Goal: Task Accomplishment & Management: Use online tool/utility

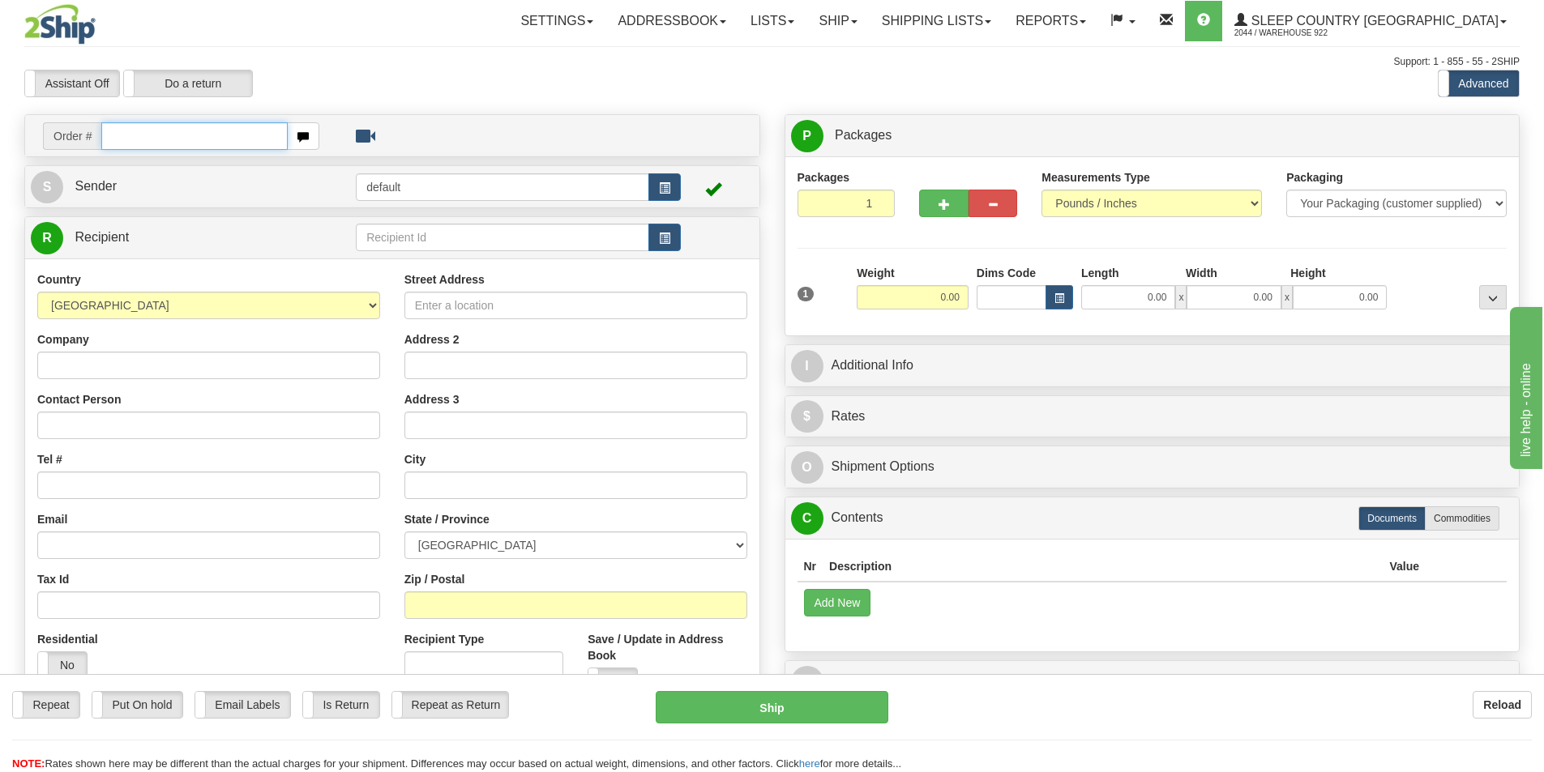
click at [147, 136] on input "text" at bounding box center [194, 136] width 186 height 28
type input "9007H996359"
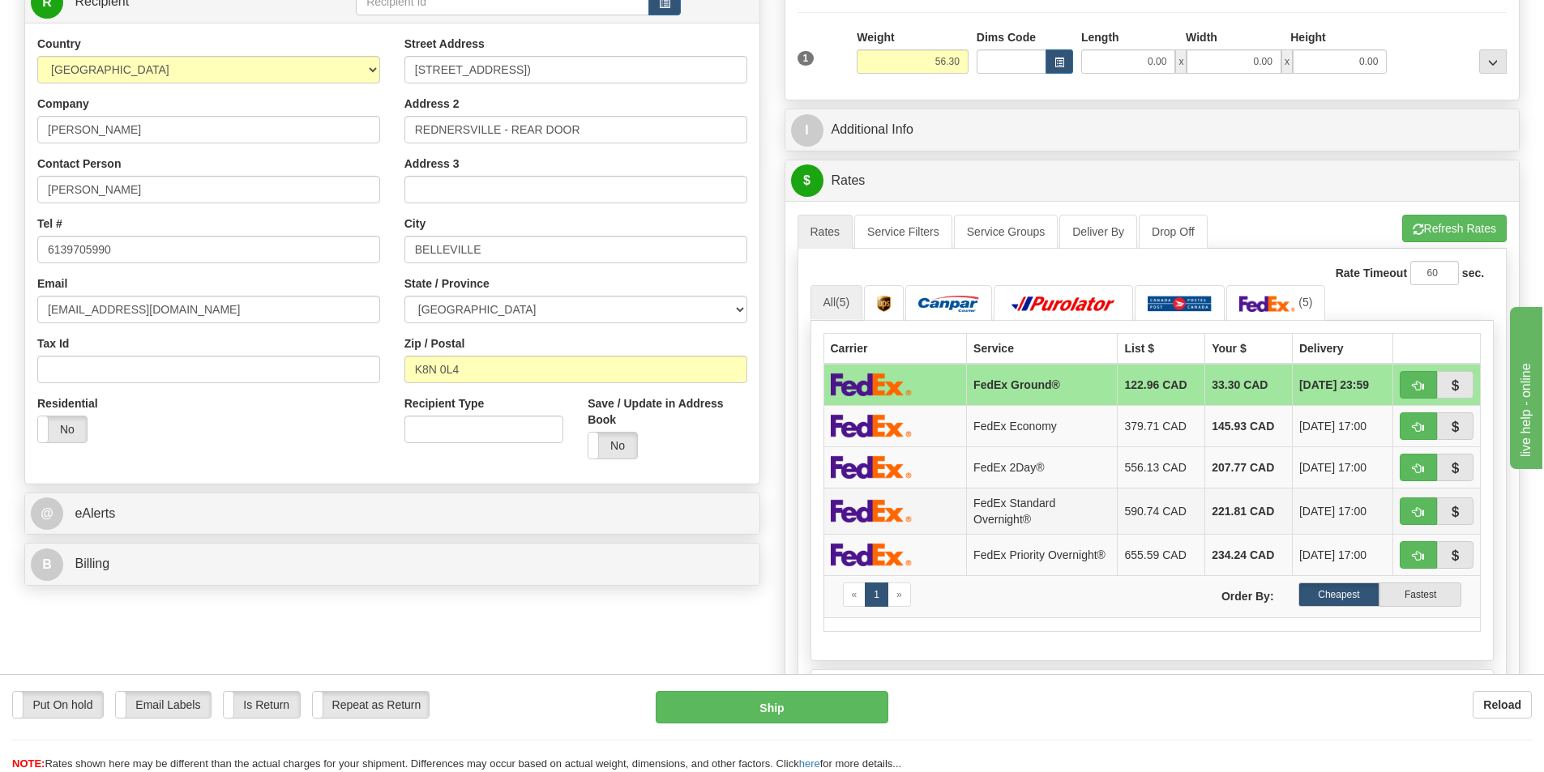
scroll to position [243, 0]
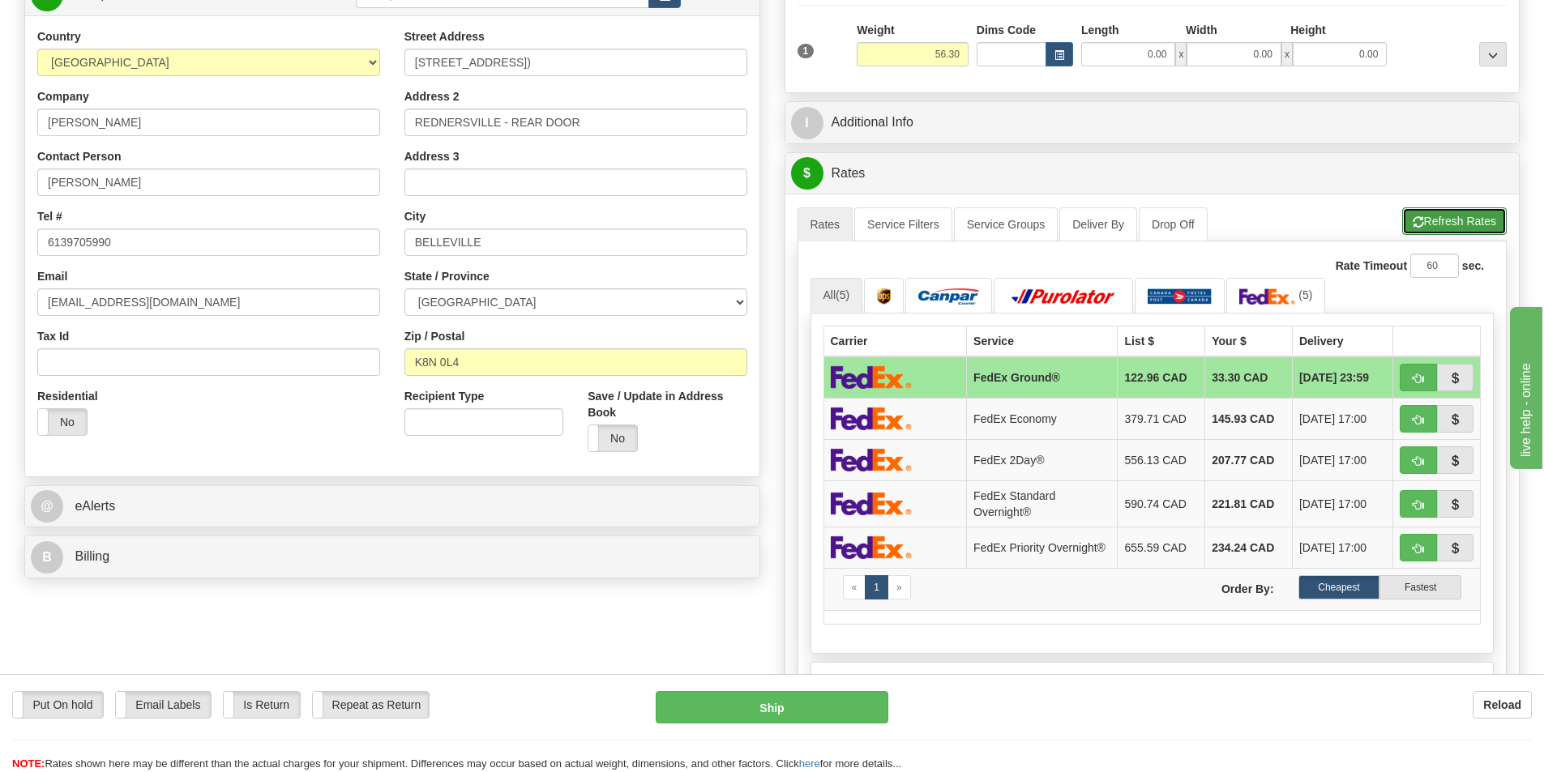
click at [1451, 212] on button "Refresh Rates" at bounding box center [1454, 222] width 105 height 28
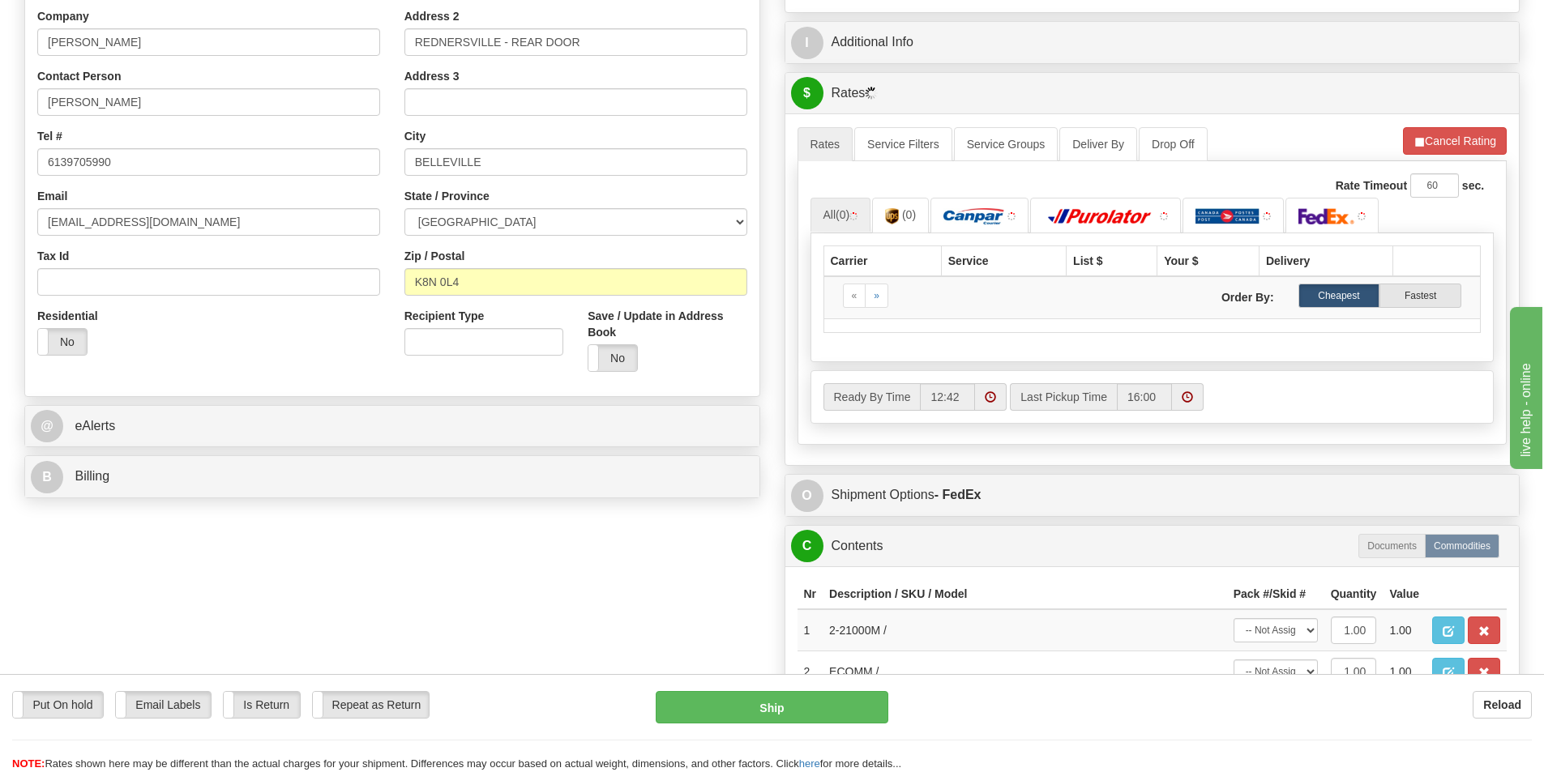
scroll to position [324, 0]
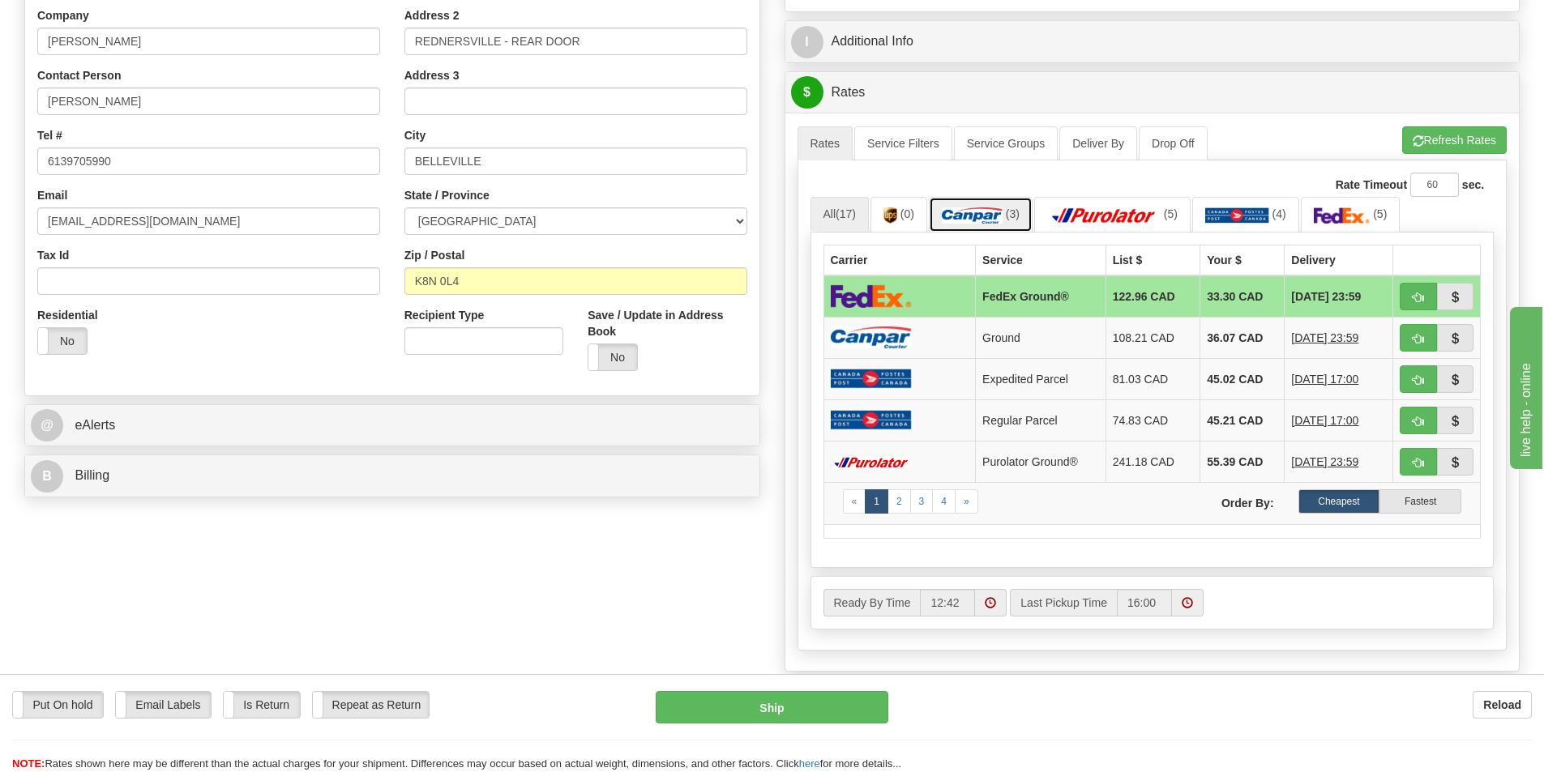
click at [990, 216] on img at bounding box center [972, 216] width 61 height 16
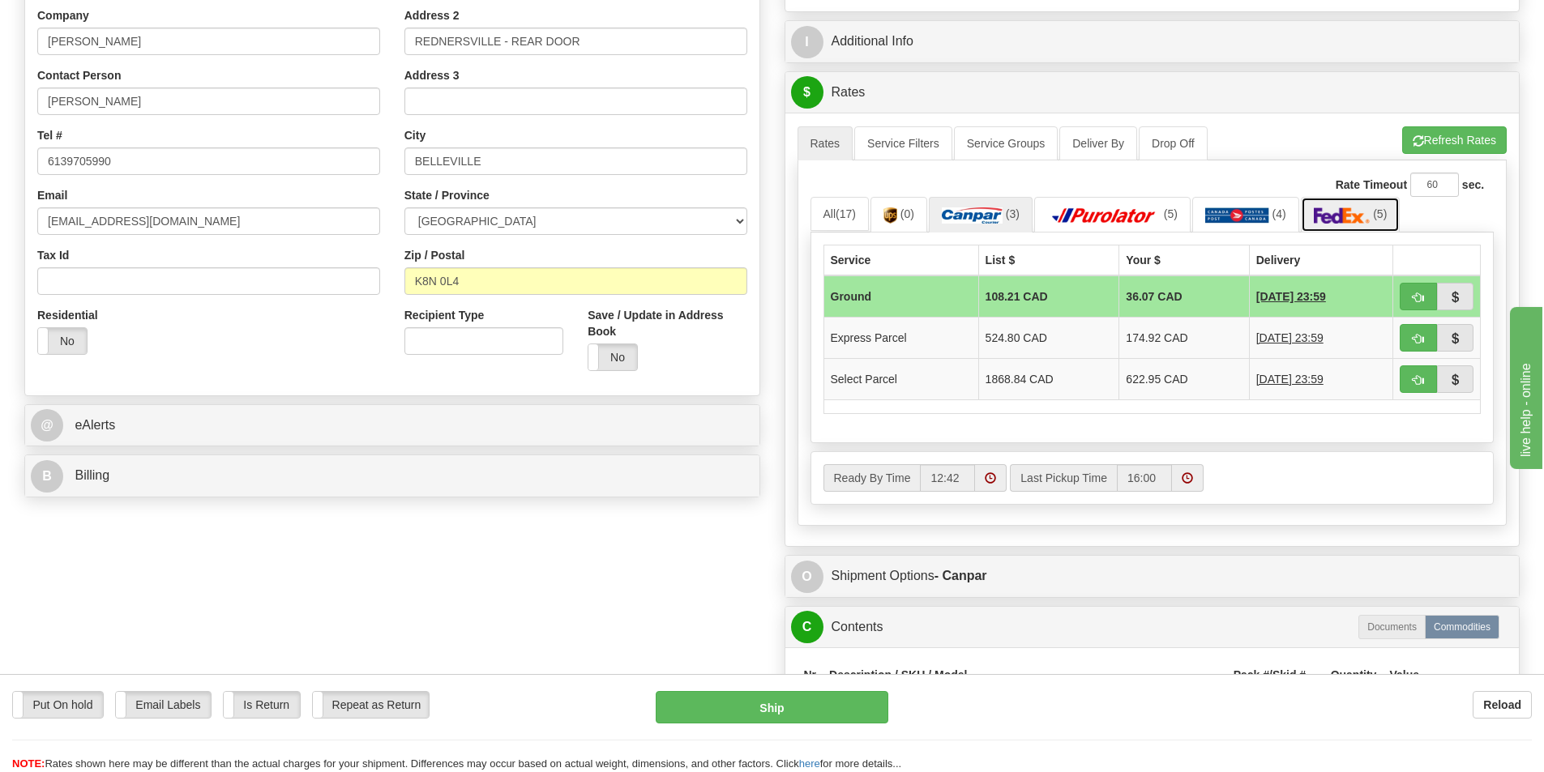
click at [1336, 214] on img at bounding box center [1342, 216] width 57 height 16
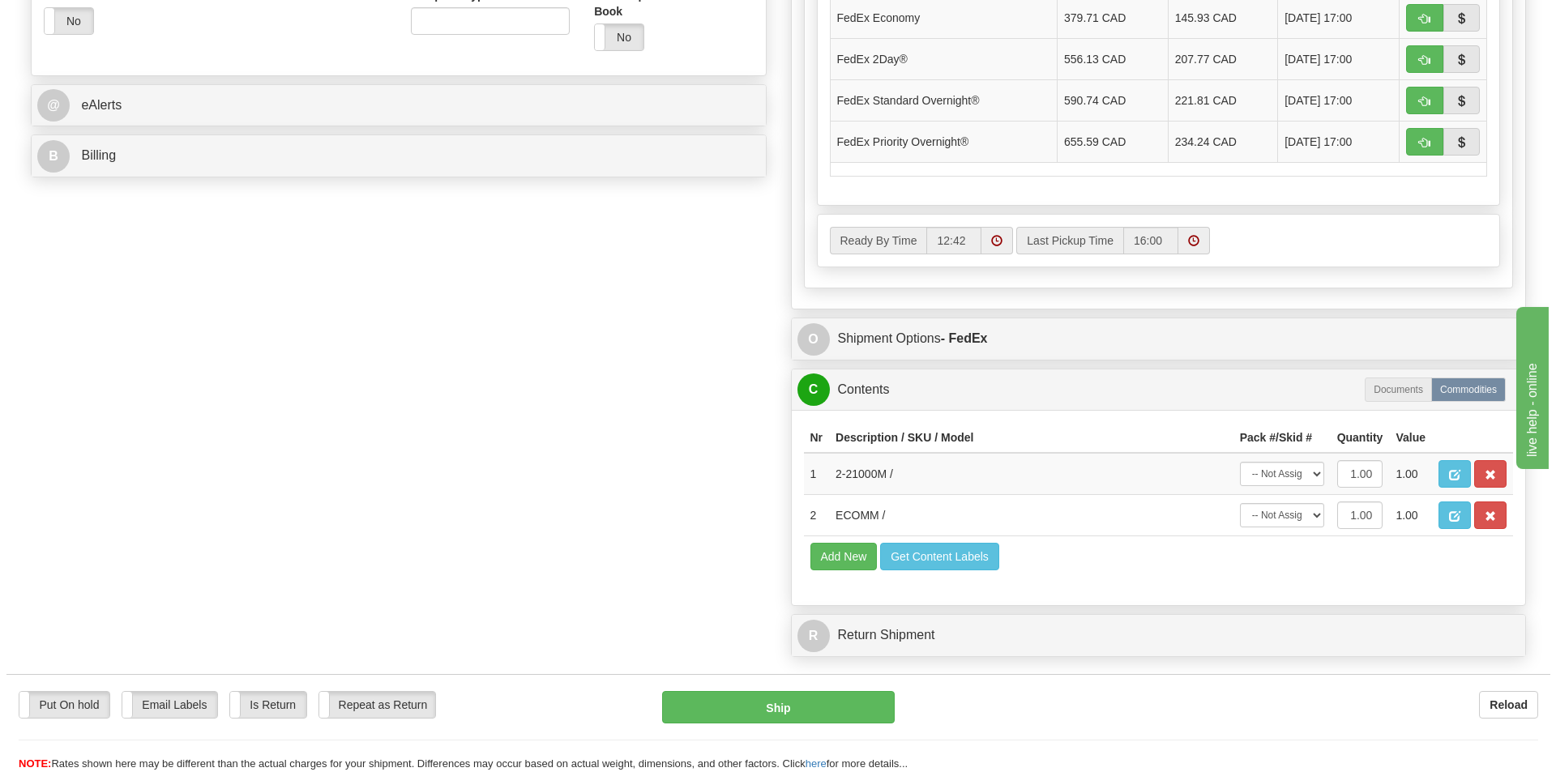
scroll to position [648, 0]
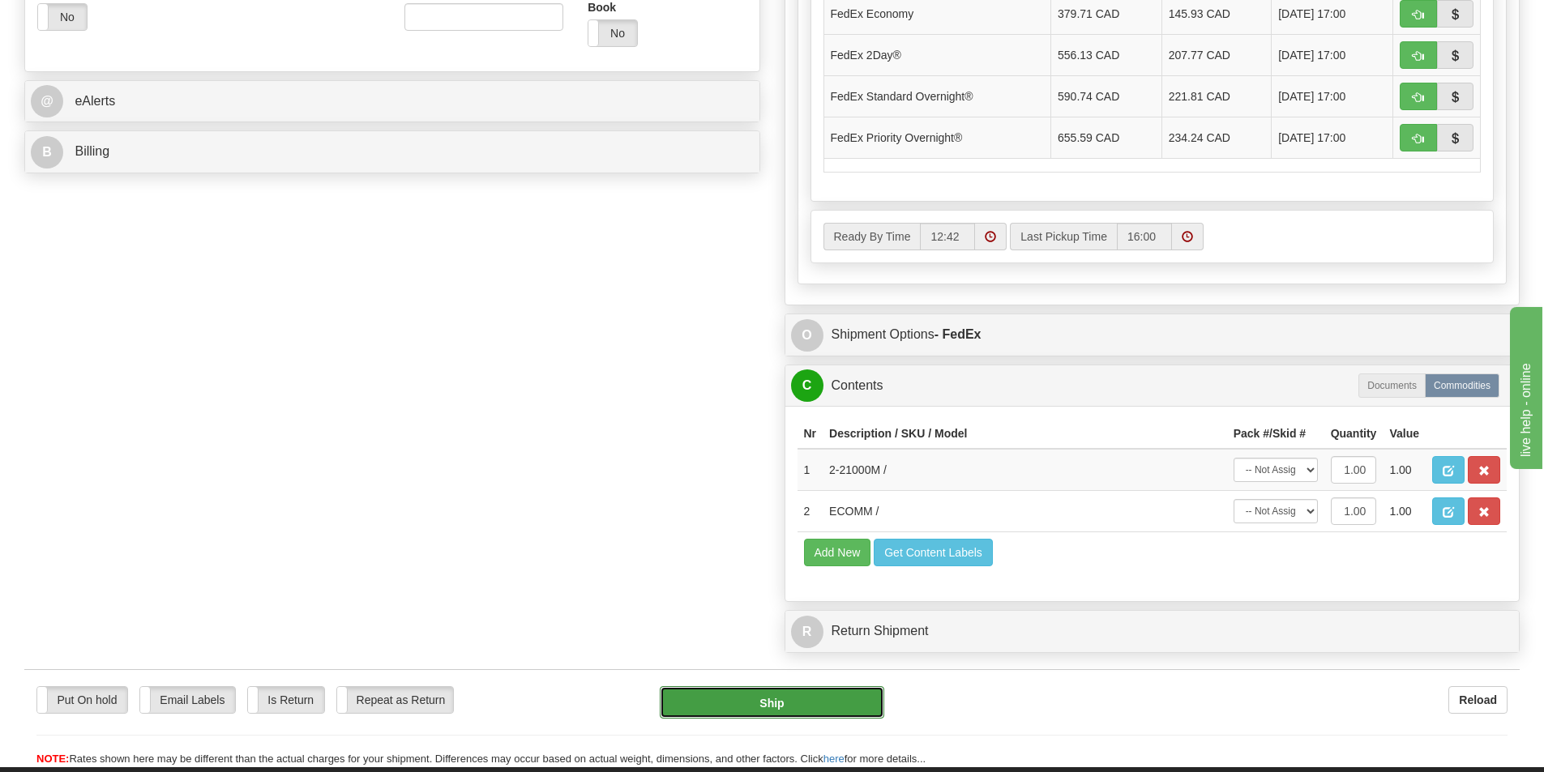
click at [803, 699] on button "Ship" at bounding box center [772, 703] width 225 height 32
type input "92"
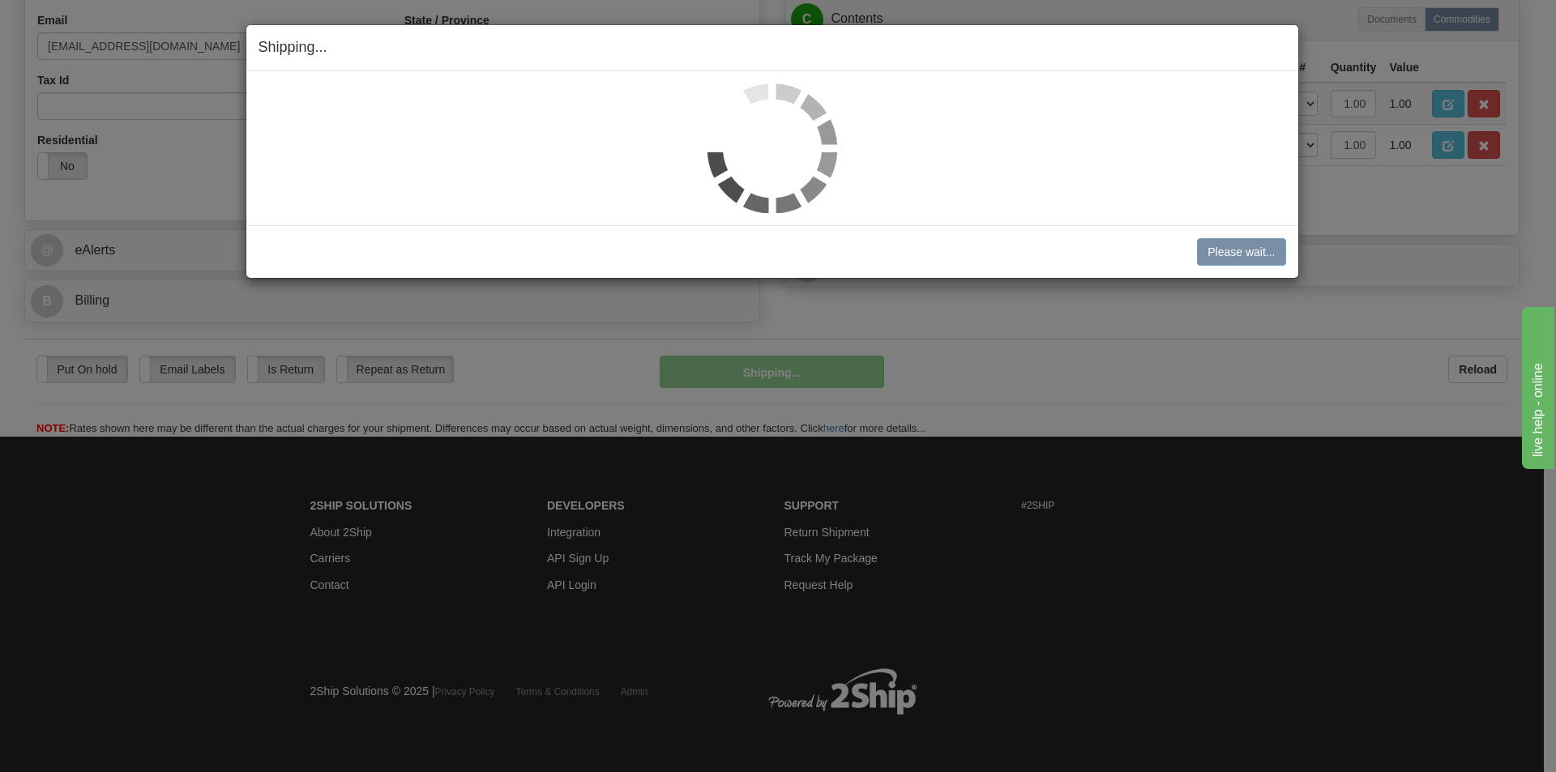
scroll to position [500, 0]
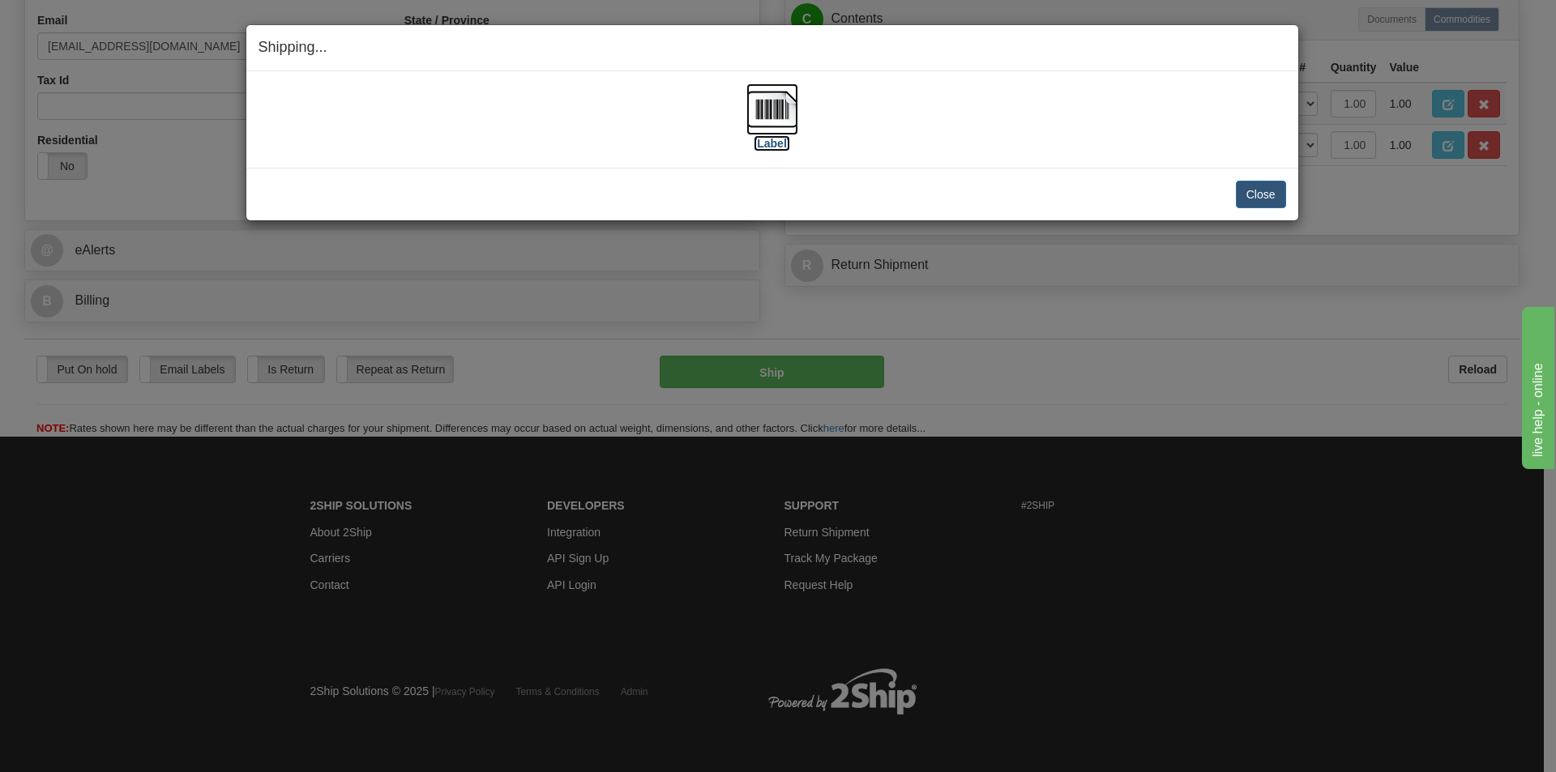
click at [768, 109] on img at bounding box center [773, 109] width 52 height 52
click at [1251, 192] on button "Close" at bounding box center [1261, 195] width 50 height 28
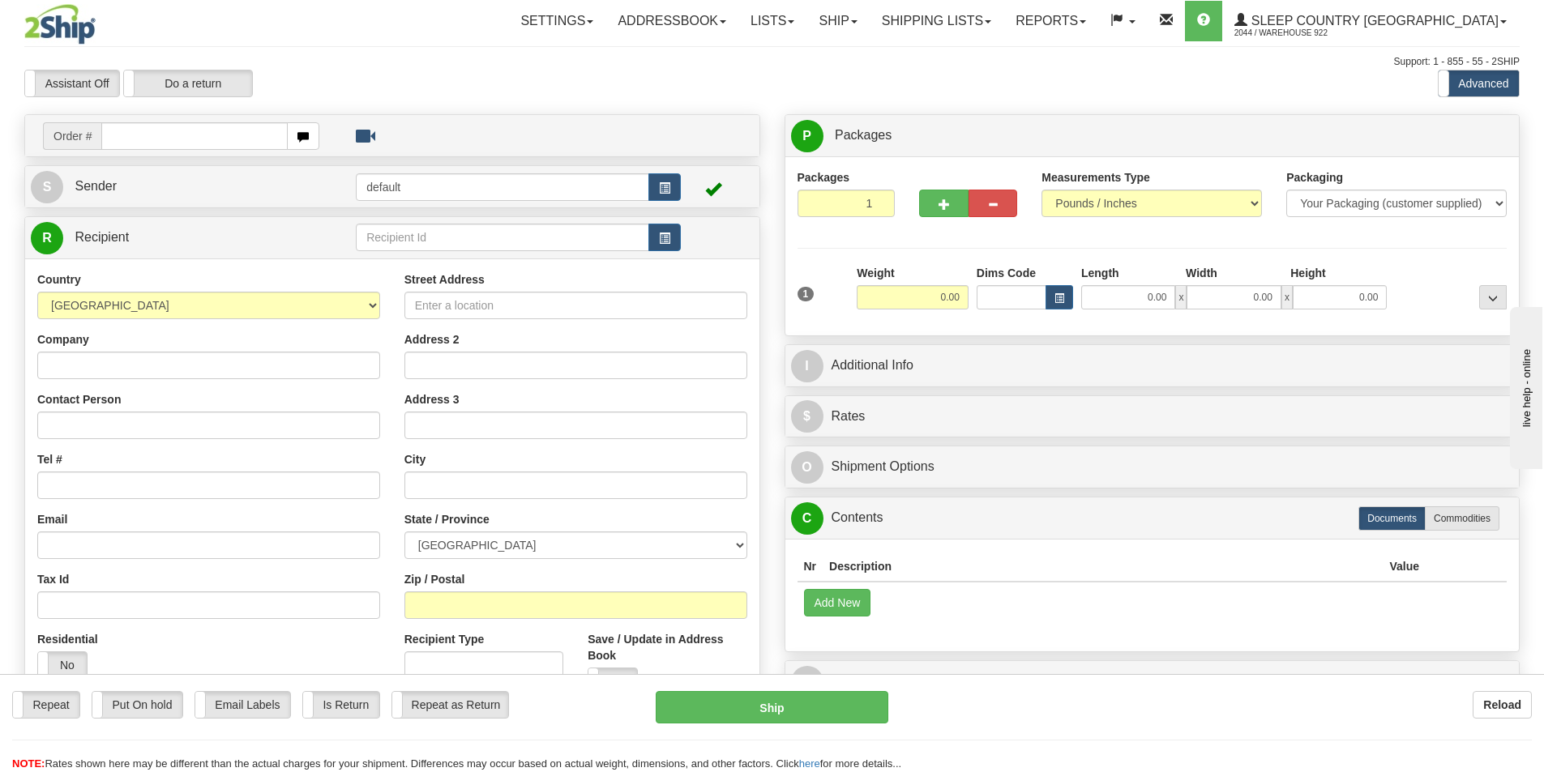
click at [225, 139] on input "text" at bounding box center [194, 136] width 186 height 28
type input "9002I009978"
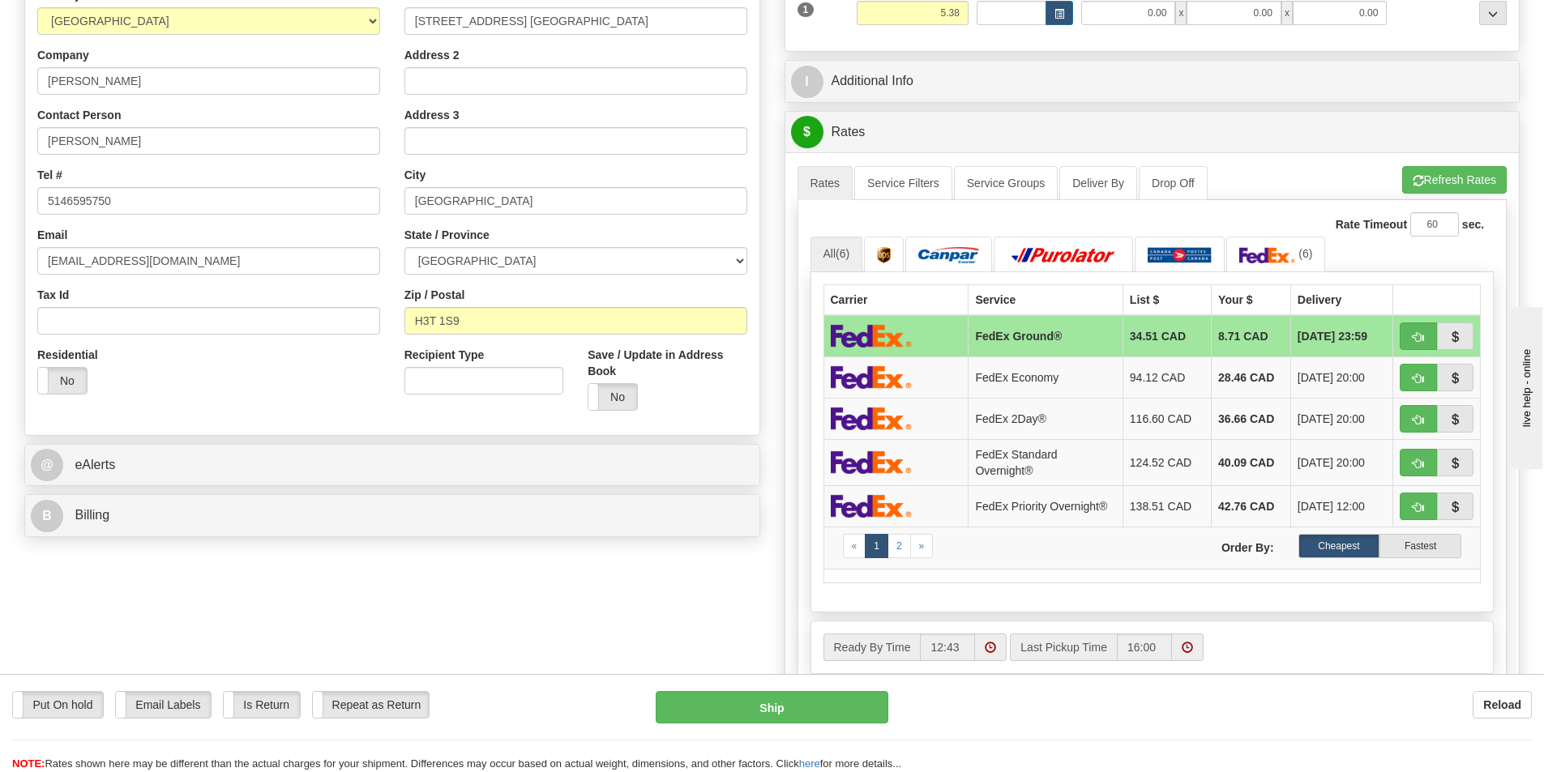
scroll to position [324, 0]
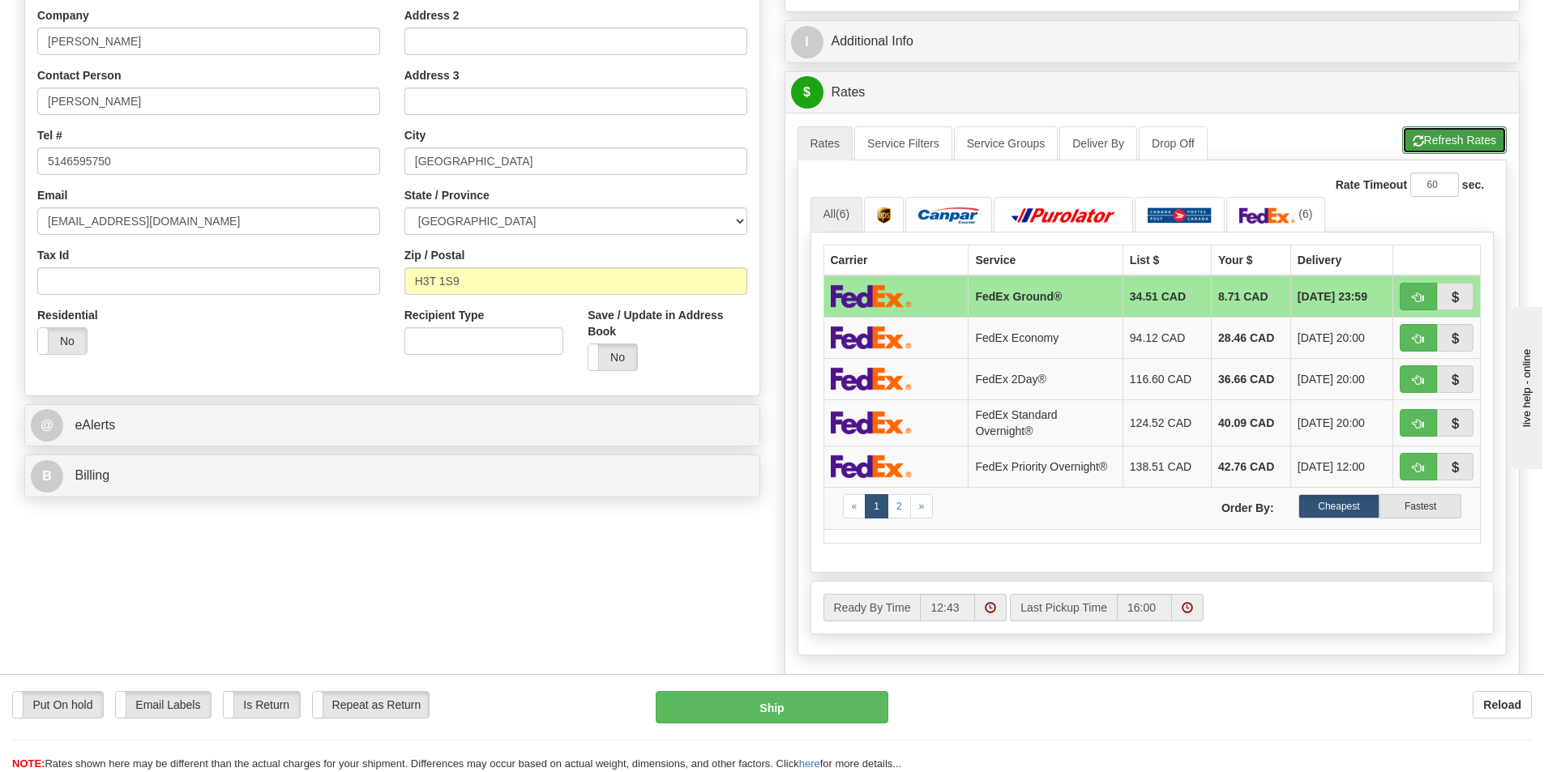
click at [1472, 138] on button "Refresh Rates" at bounding box center [1454, 140] width 105 height 28
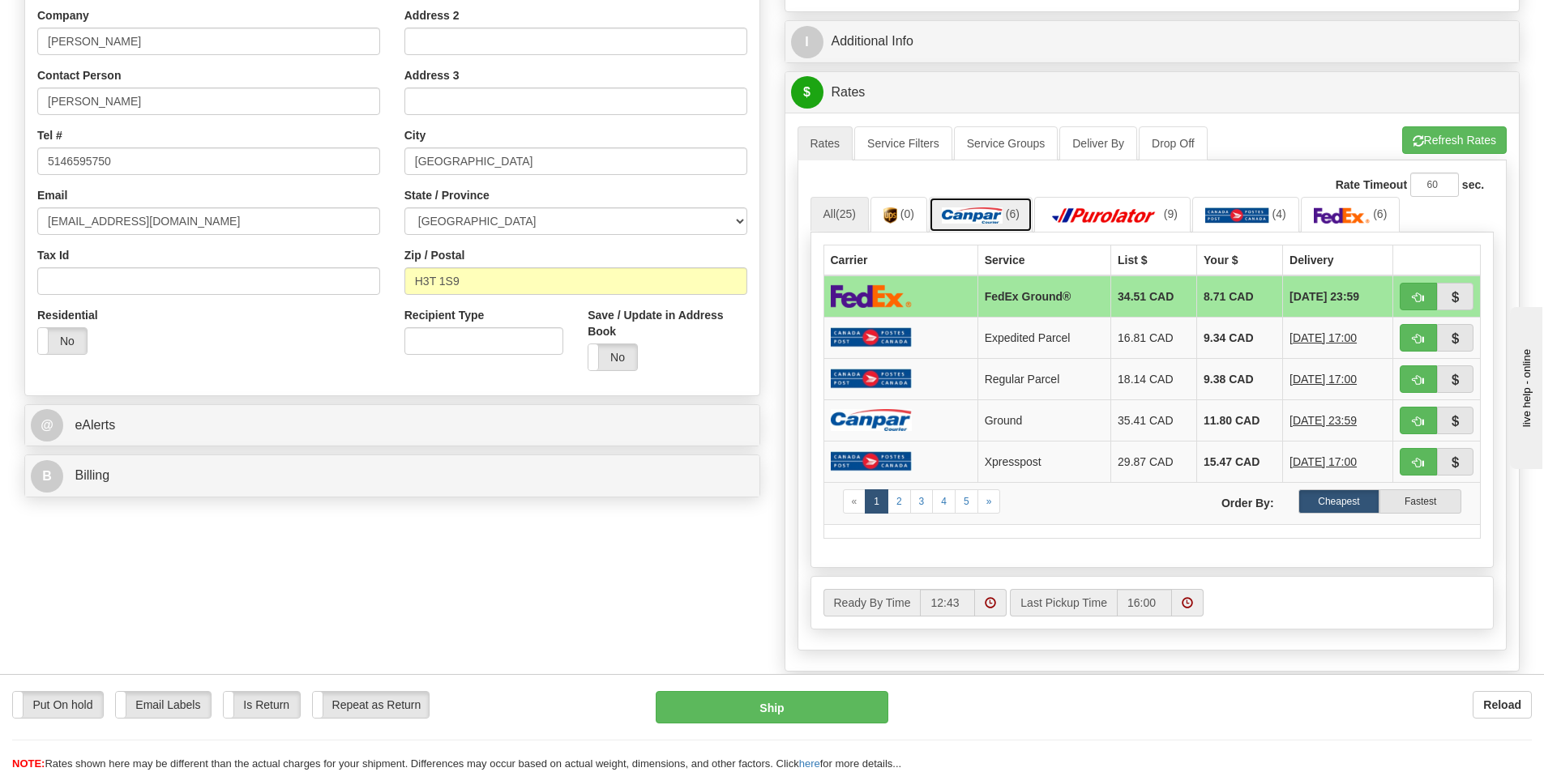
click at [991, 213] on img at bounding box center [972, 216] width 61 height 16
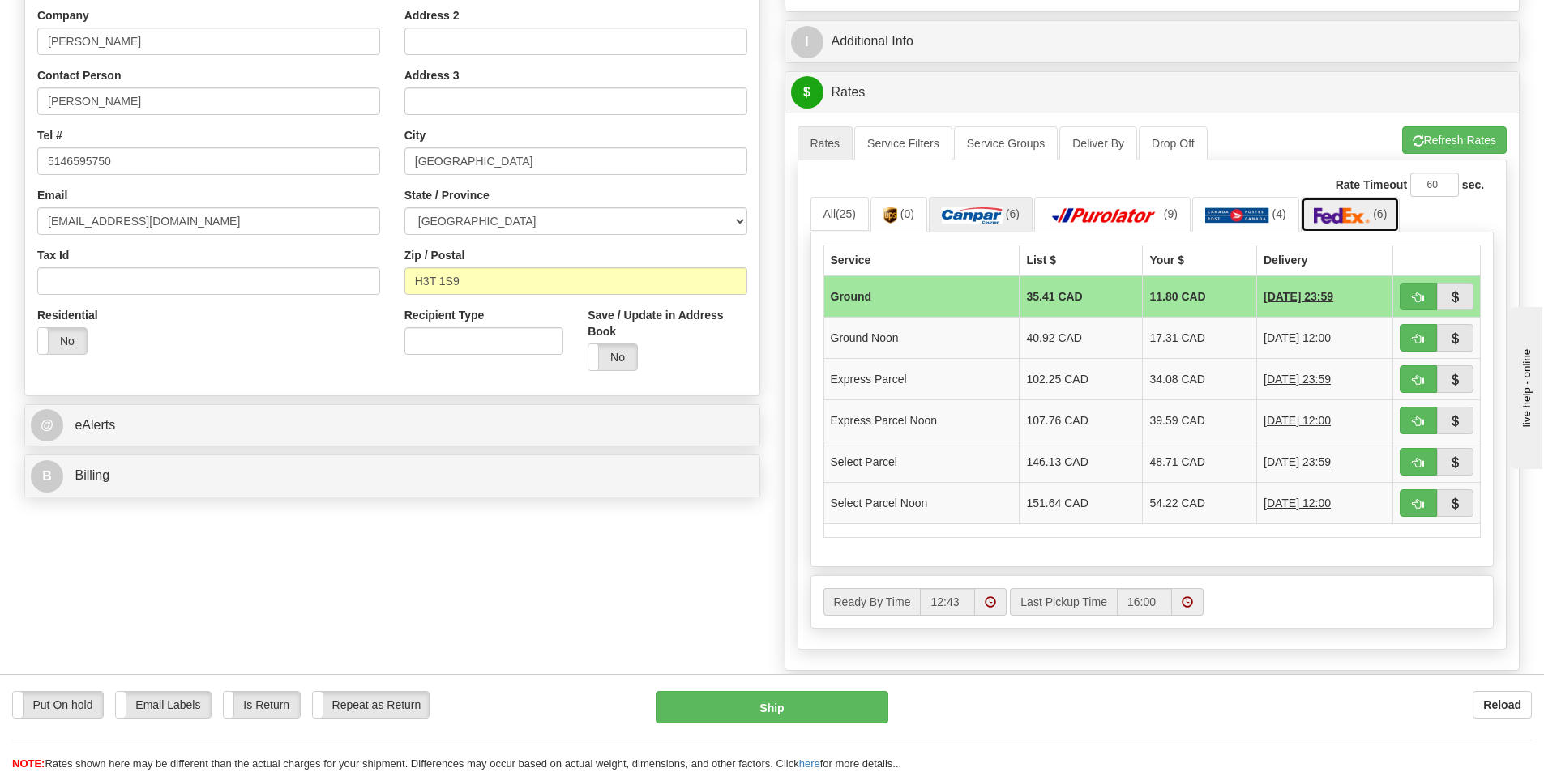
click at [1350, 209] on img at bounding box center [1342, 216] width 57 height 16
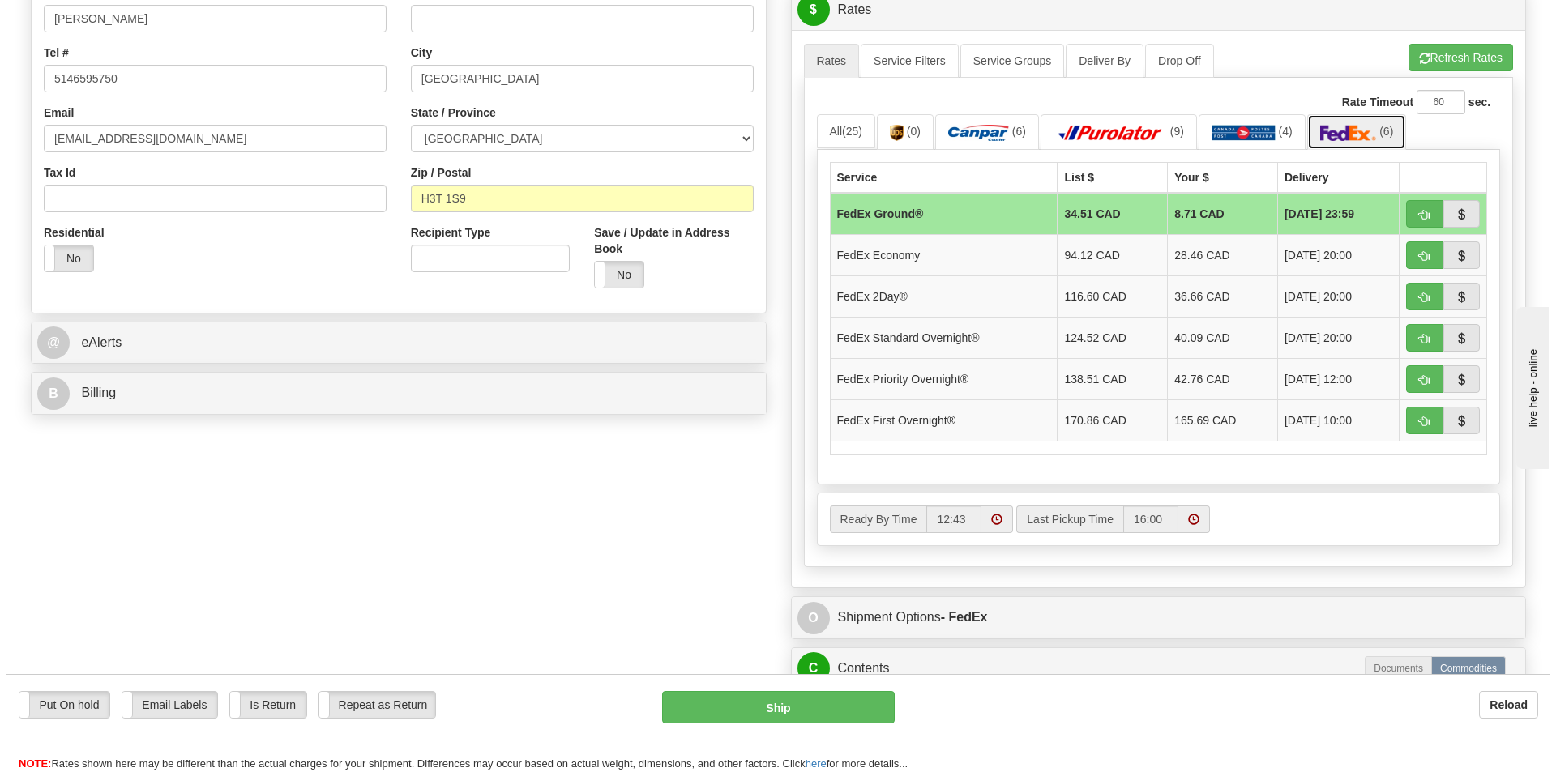
scroll to position [567, 0]
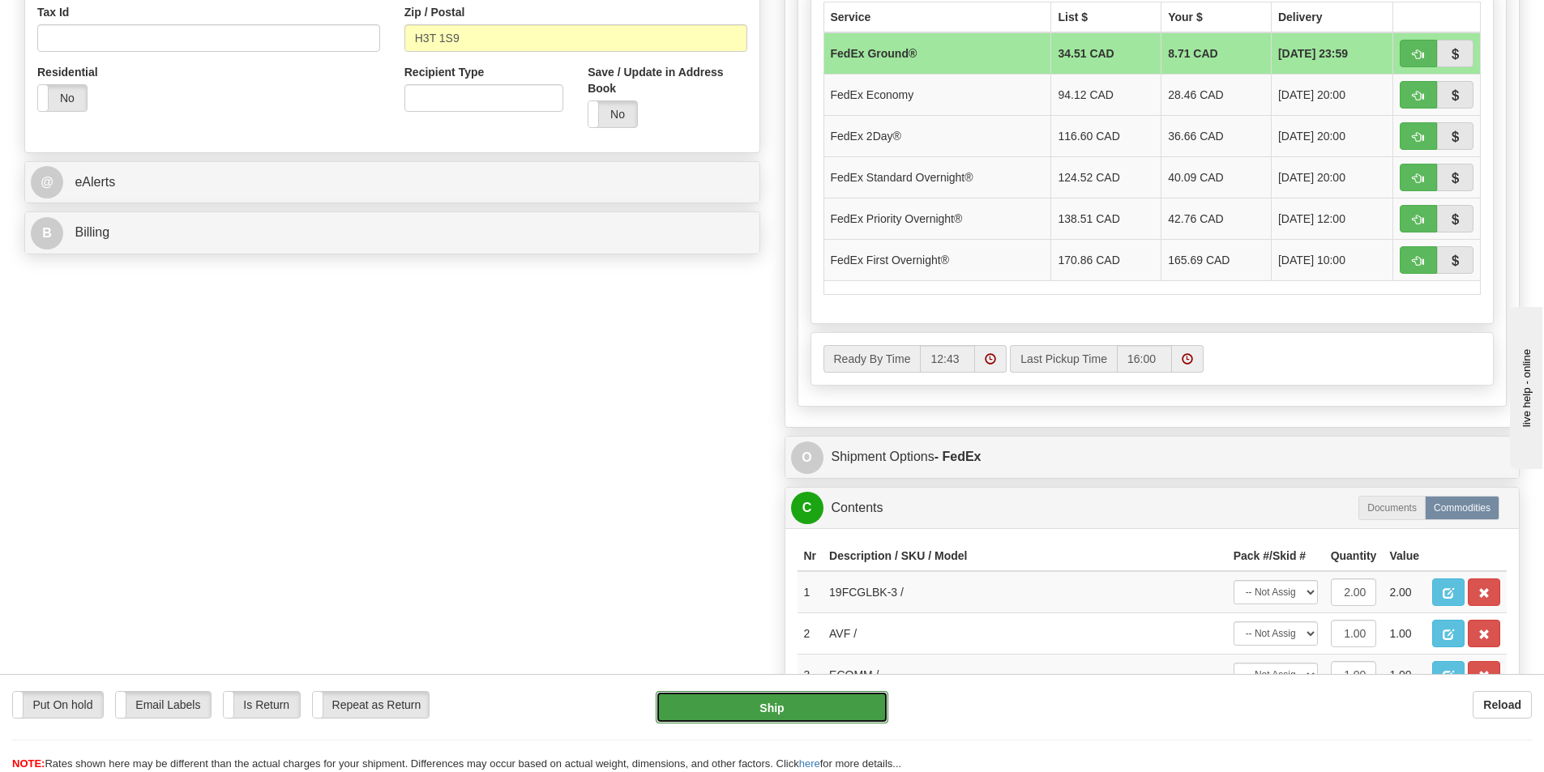
click at [778, 709] on button "Ship" at bounding box center [772, 707] width 233 height 32
type input "92"
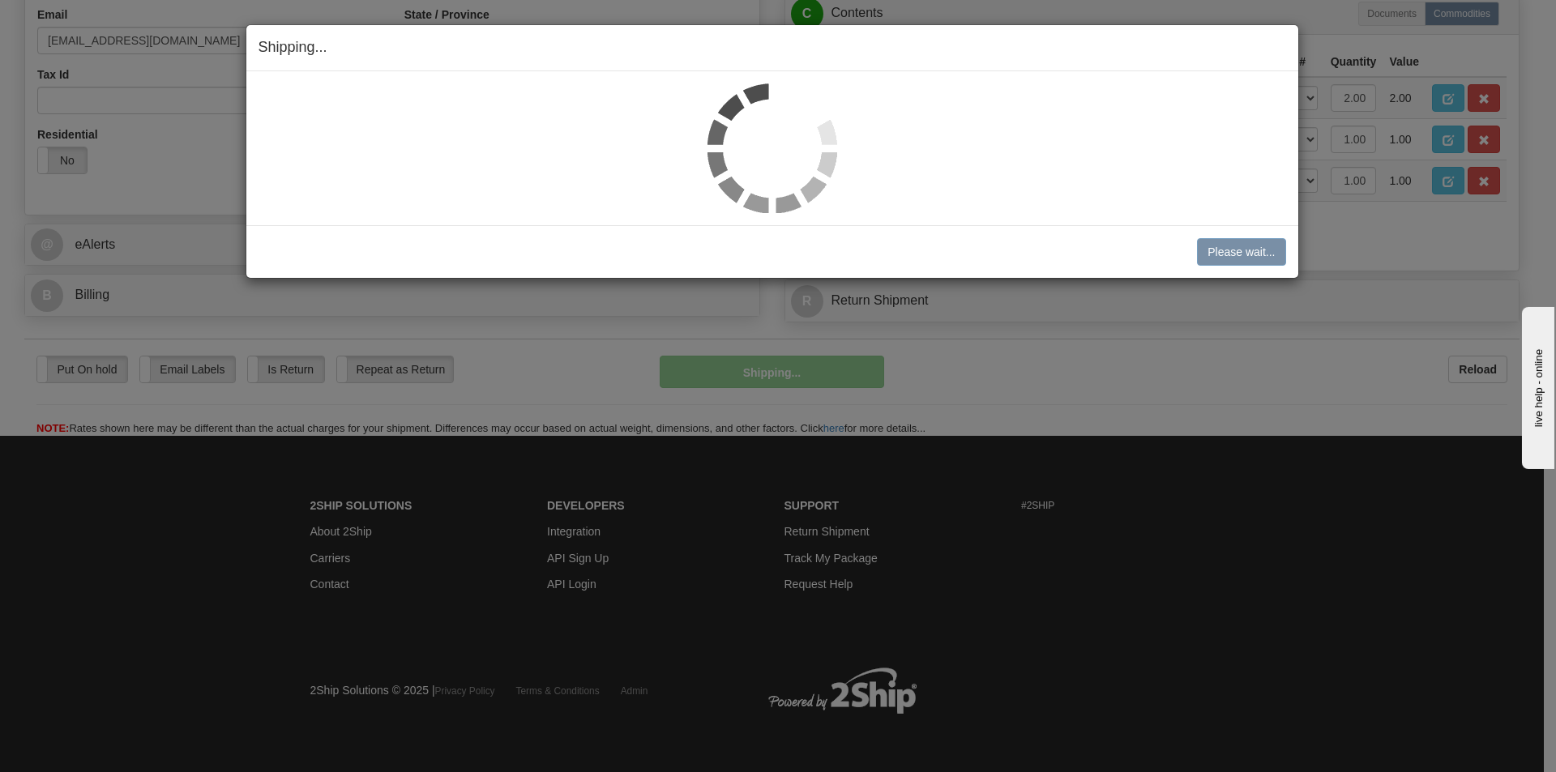
scroll to position [505, 0]
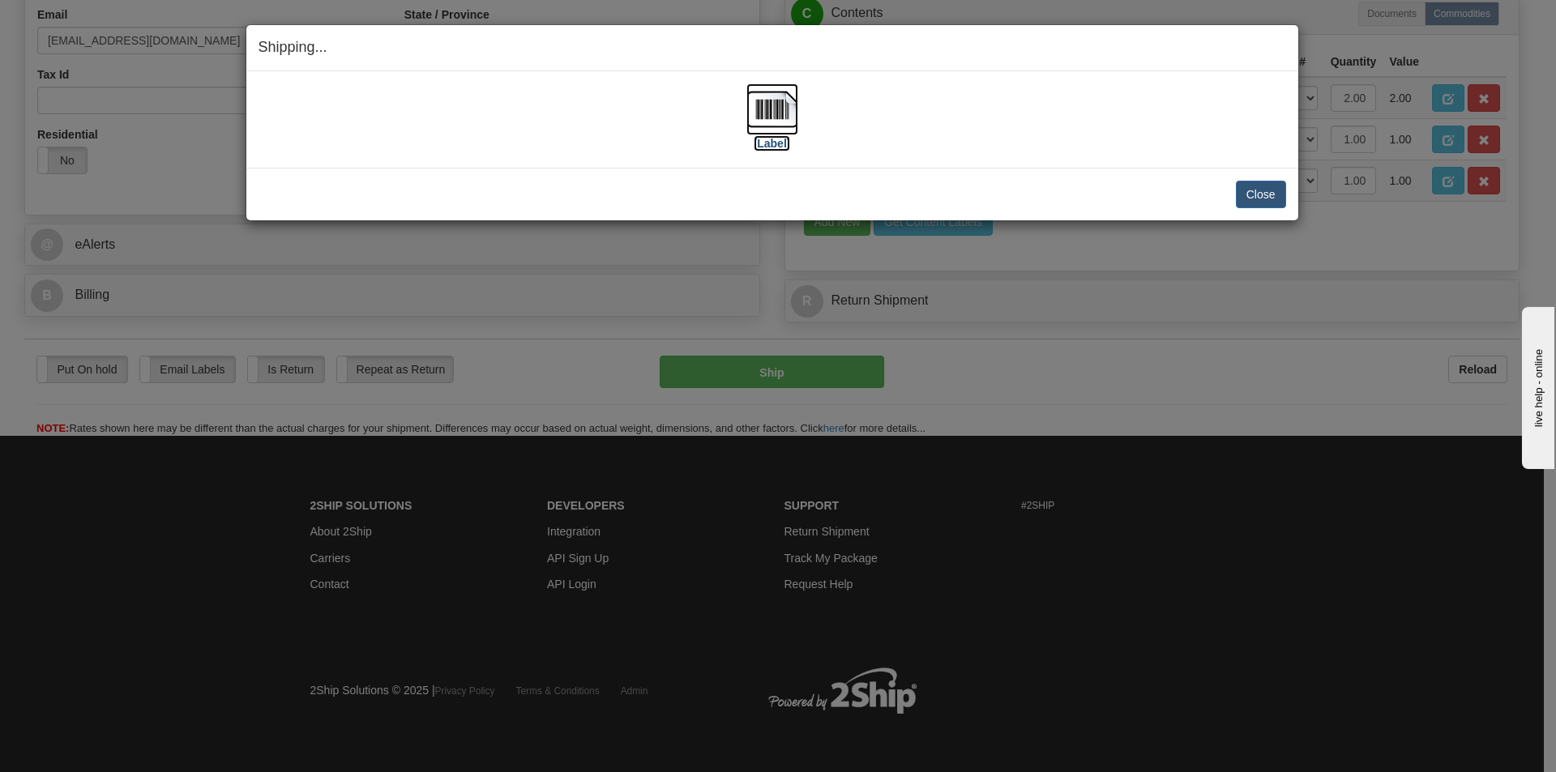
click at [774, 105] on img at bounding box center [773, 109] width 52 height 52
click at [1262, 195] on button "Close" at bounding box center [1261, 195] width 50 height 28
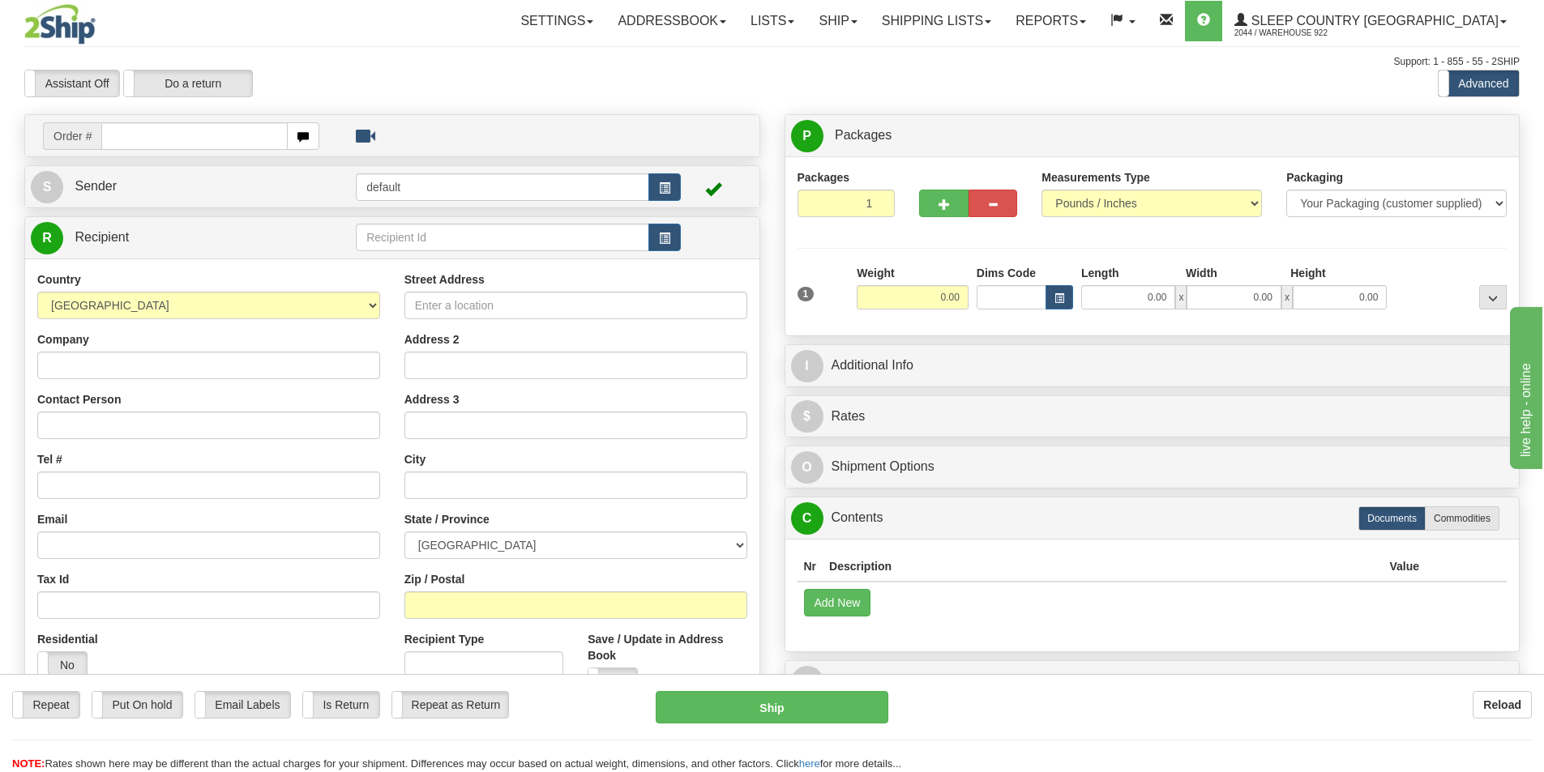
click at [218, 139] on input "text" at bounding box center [194, 136] width 186 height 28
type input "9000I014986"
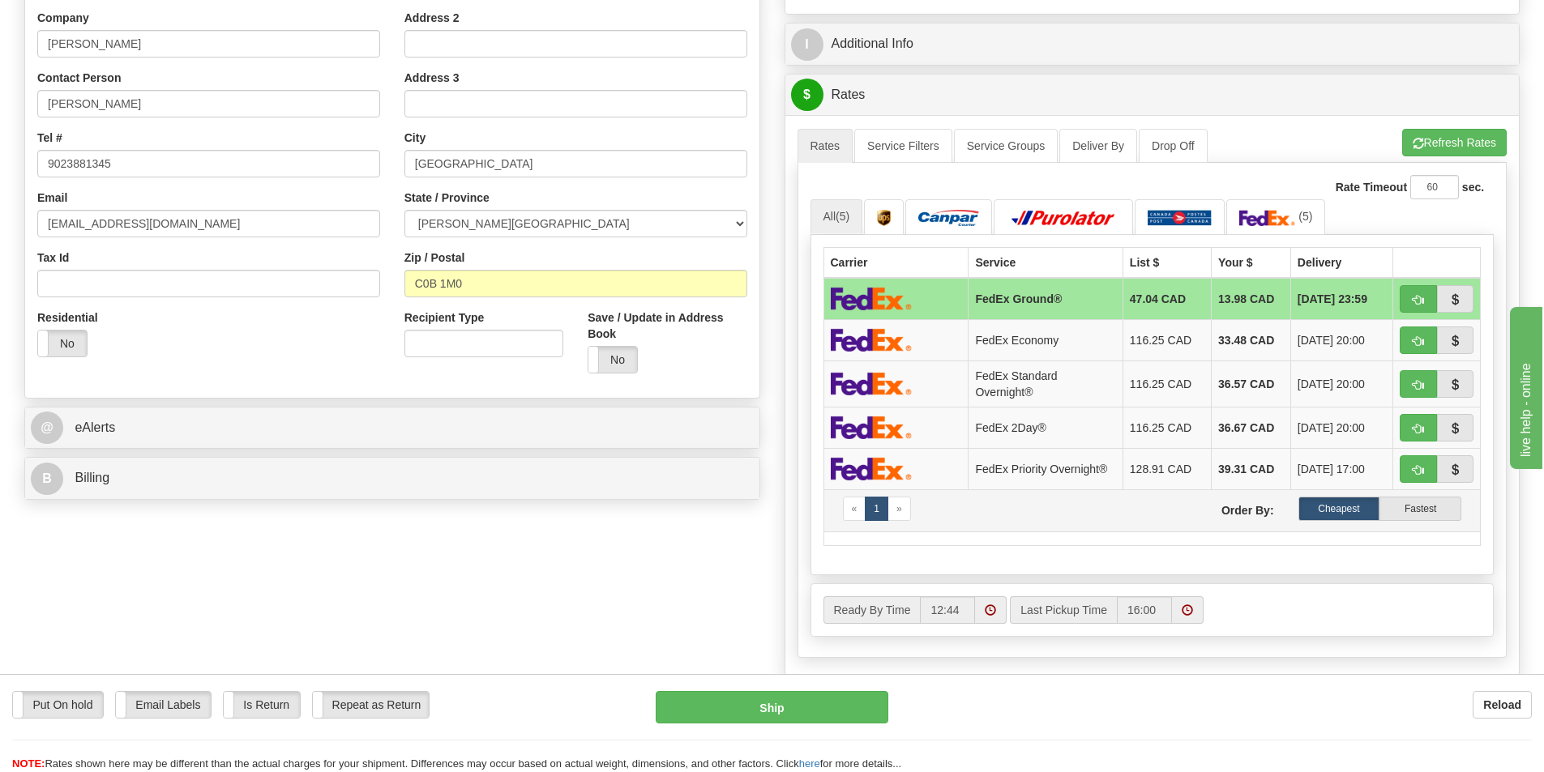
scroll to position [324, 0]
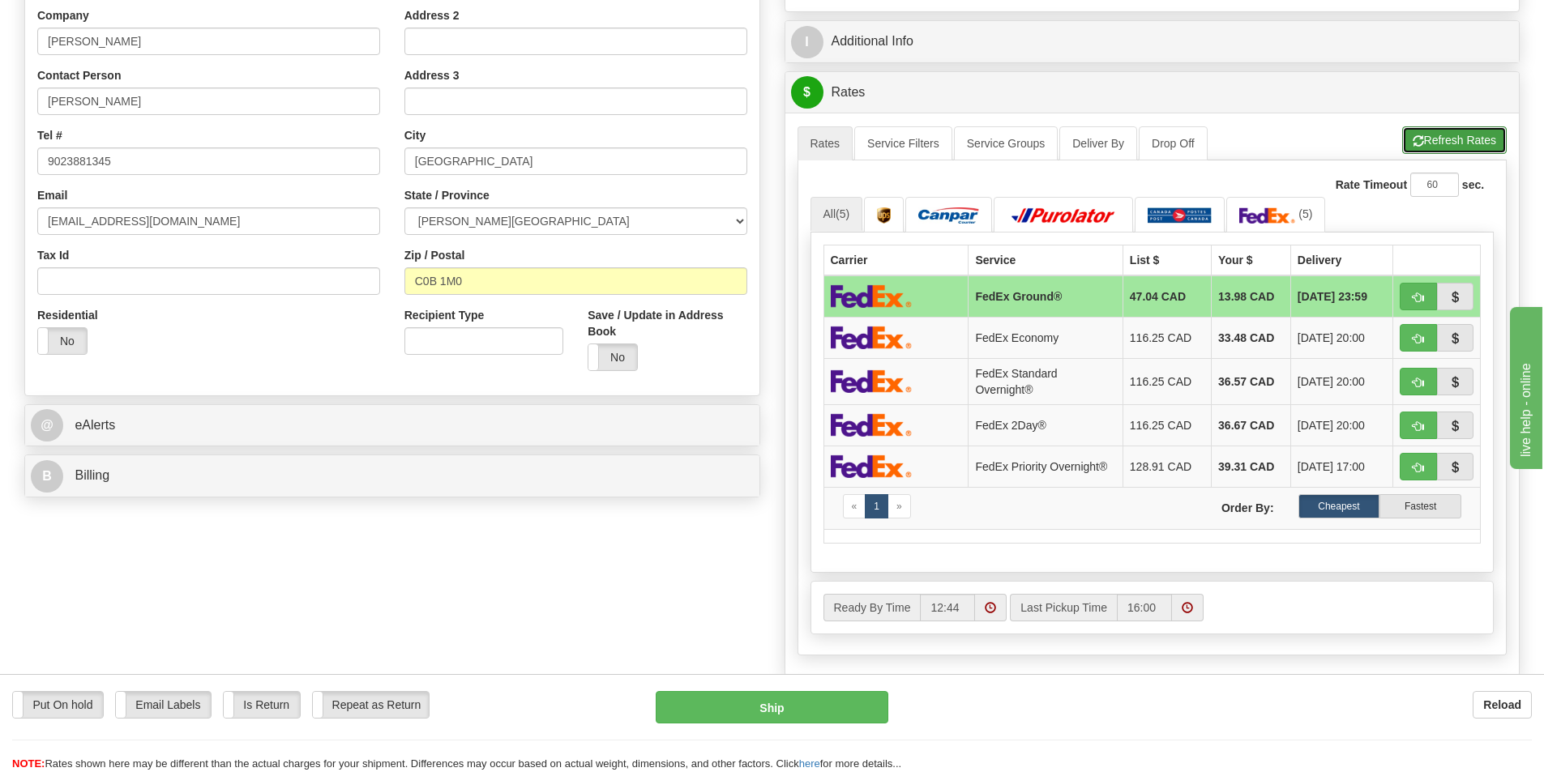
click at [1458, 137] on button "Refresh Rates" at bounding box center [1454, 140] width 105 height 28
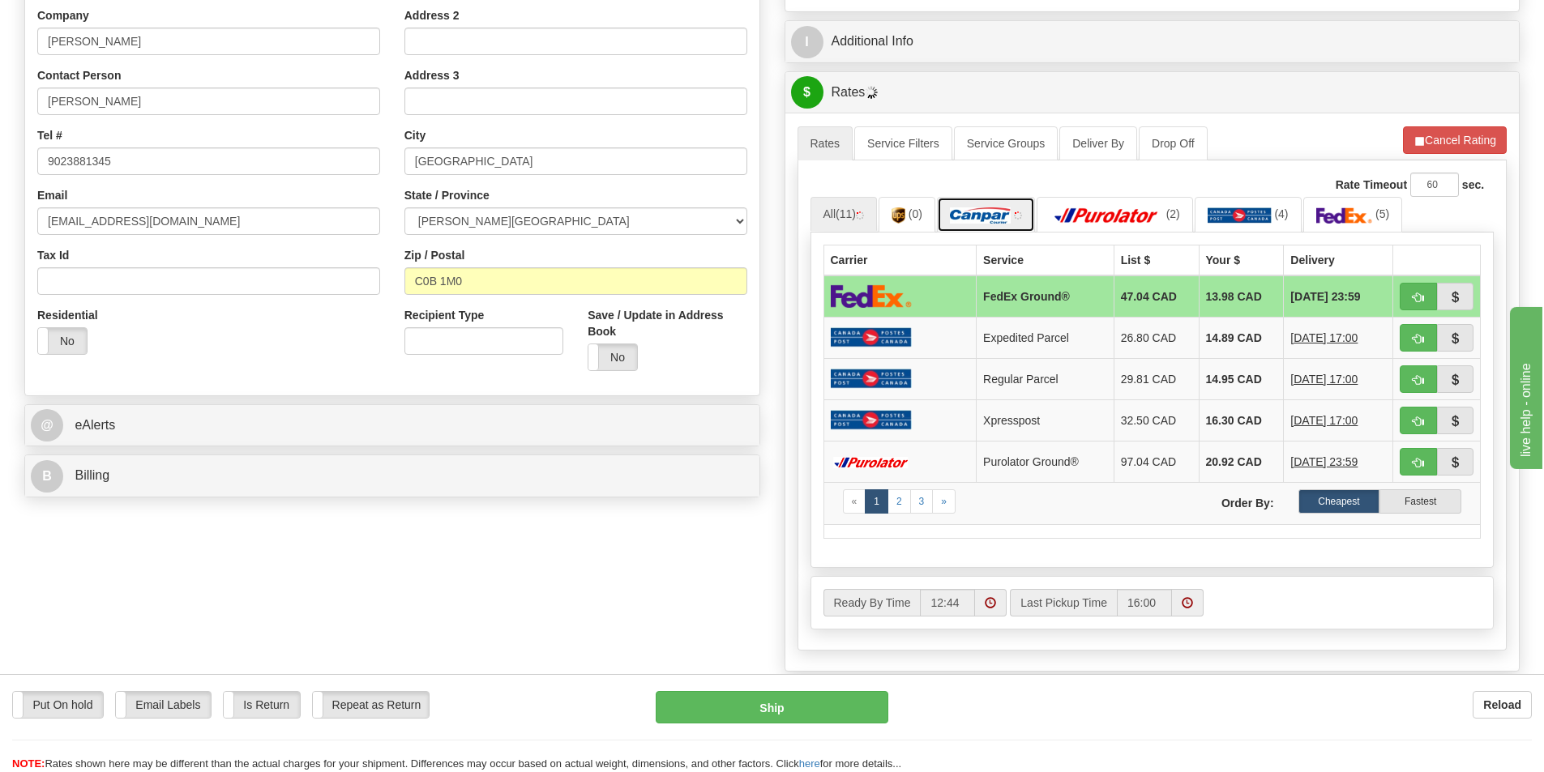
click at [991, 221] on img at bounding box center [980, 216] width 61 height 16
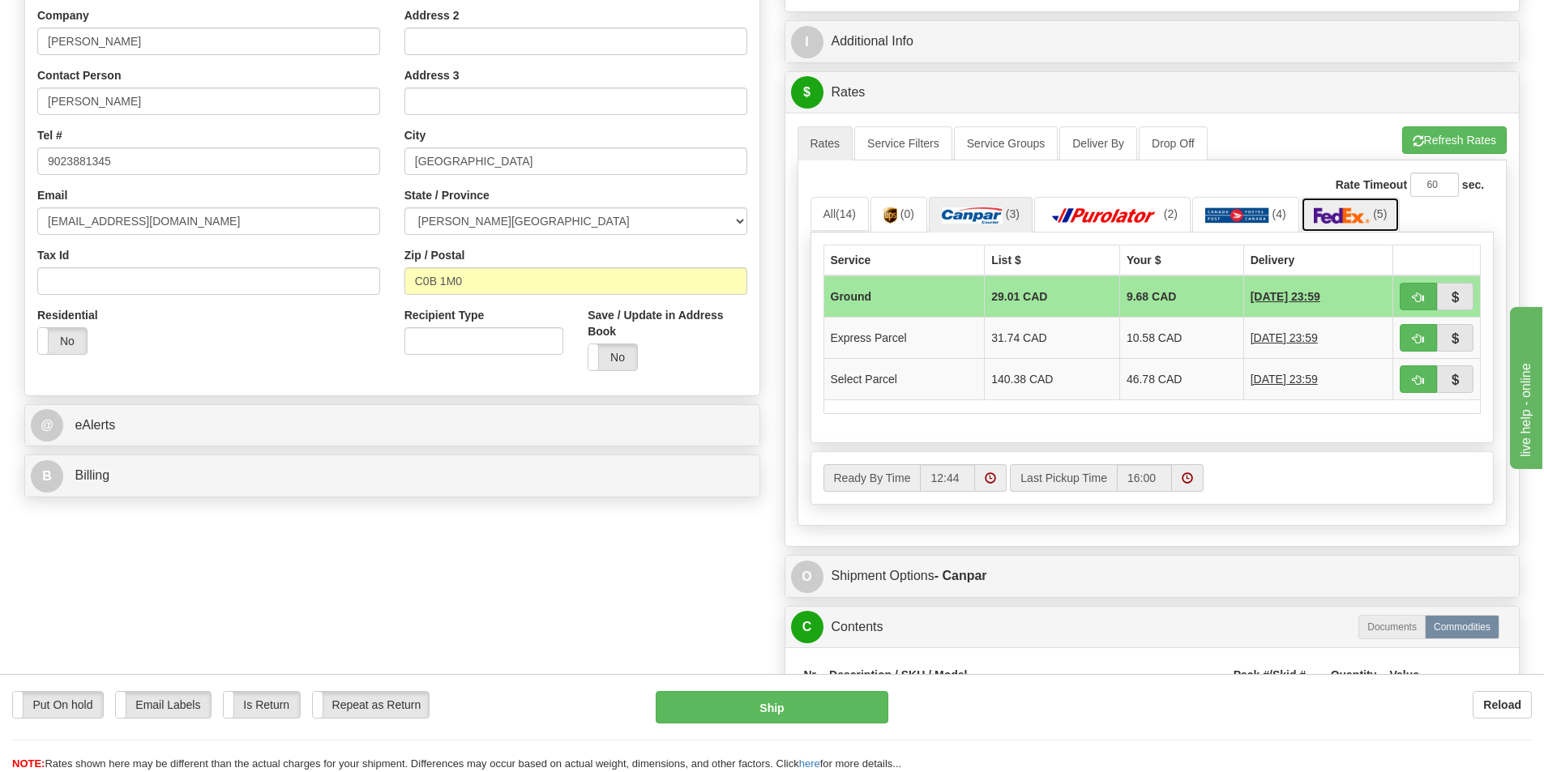
click at [1339, 205] on link "(5)" at bounding box center [1351, 214] width 100 height 35
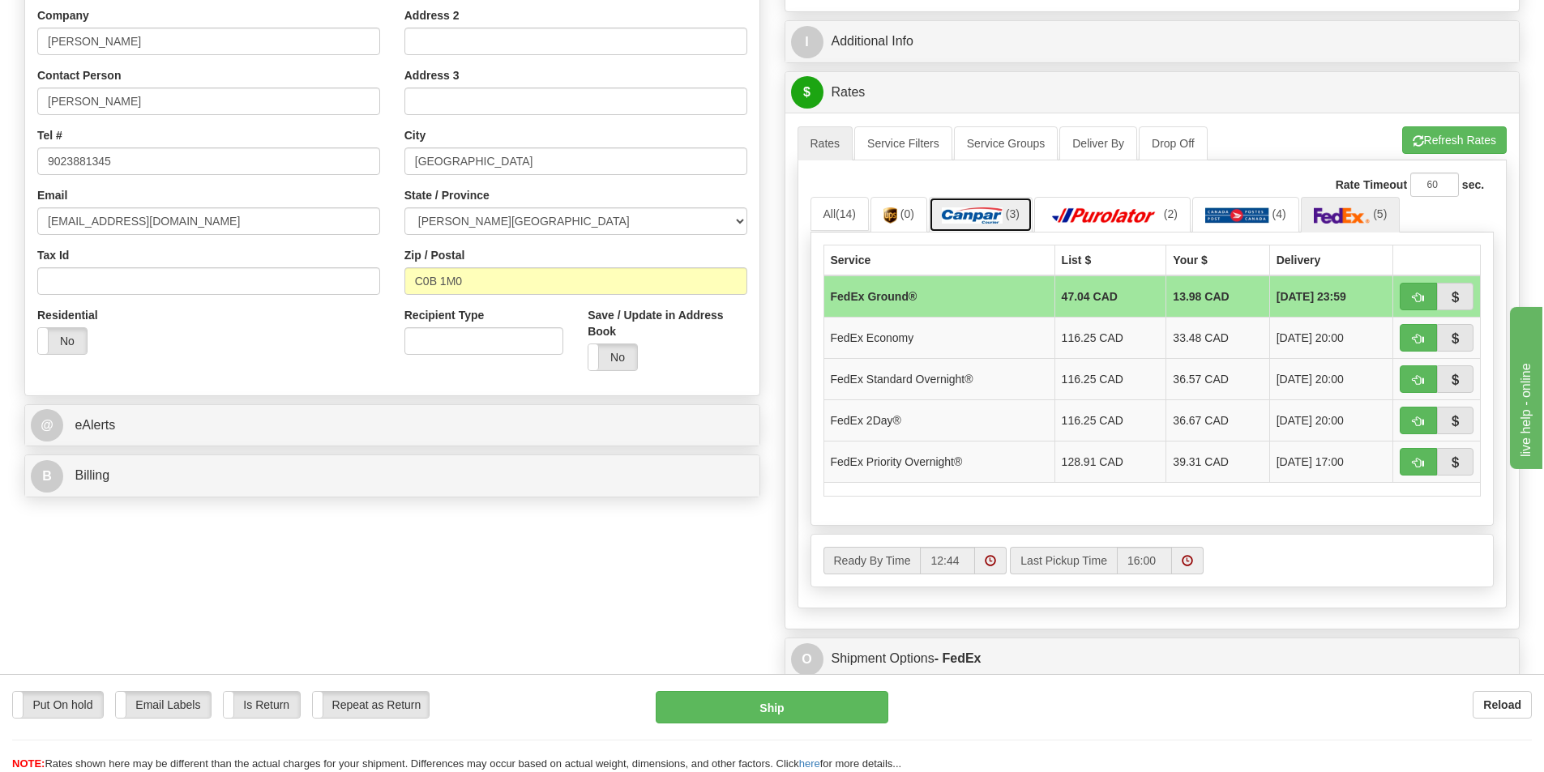
click at [994, 214] on img at bounding box center [972, 216] width 61 height 16
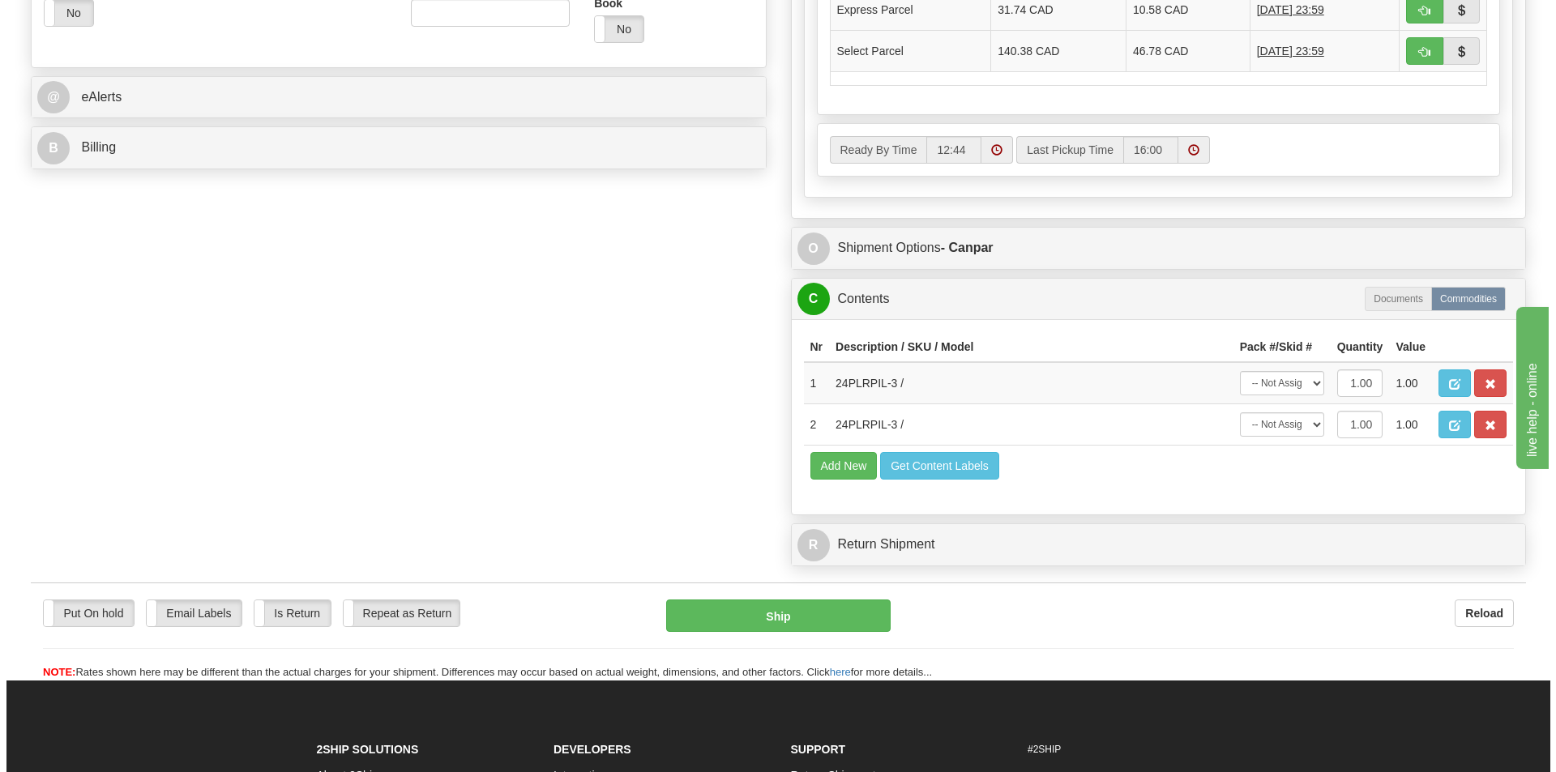
scroll to position [730, 0]
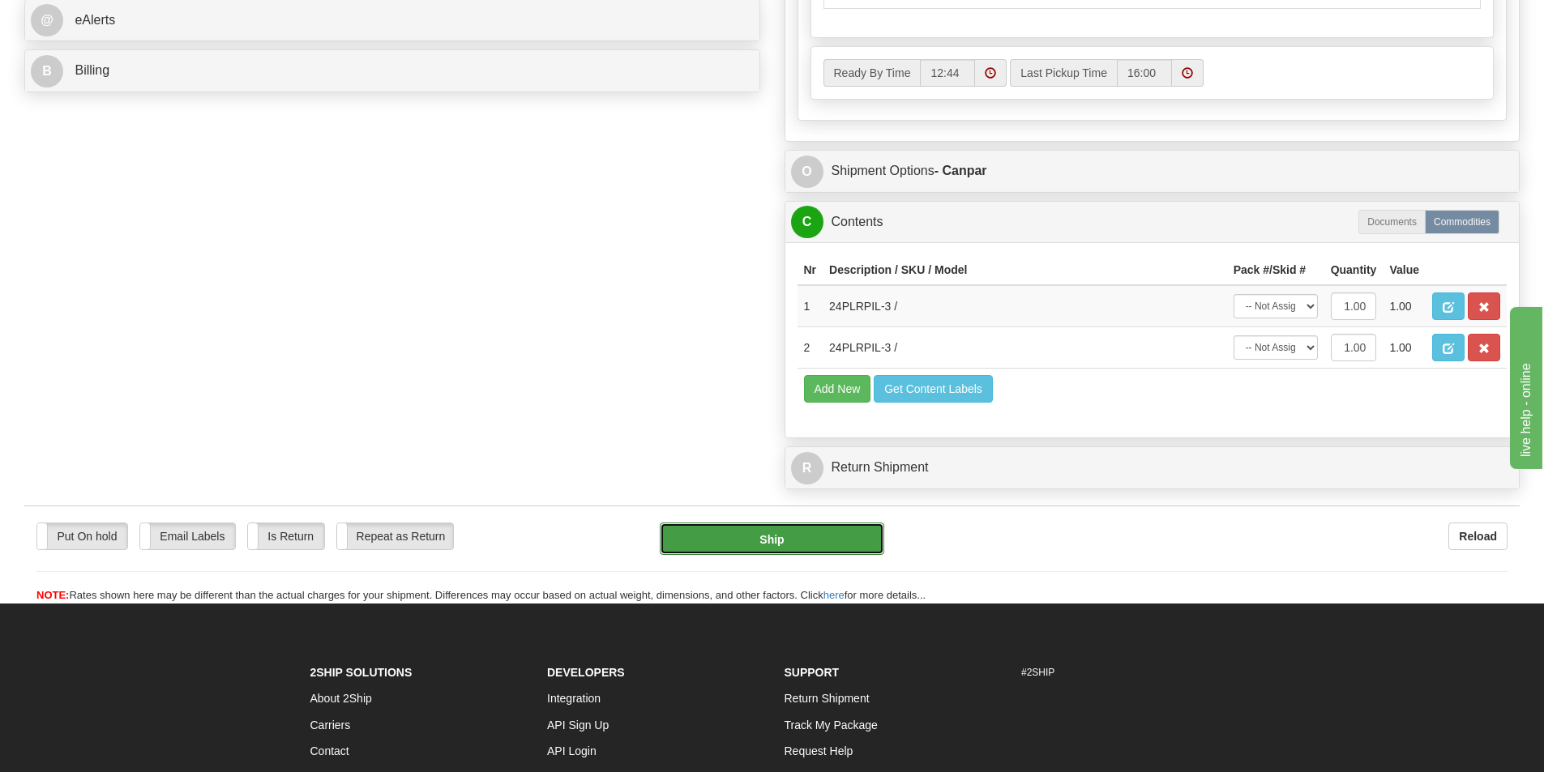
click at [839, 533] on button "Ship" at bounding box center [772, 539] width 225 height 32
type input "1"
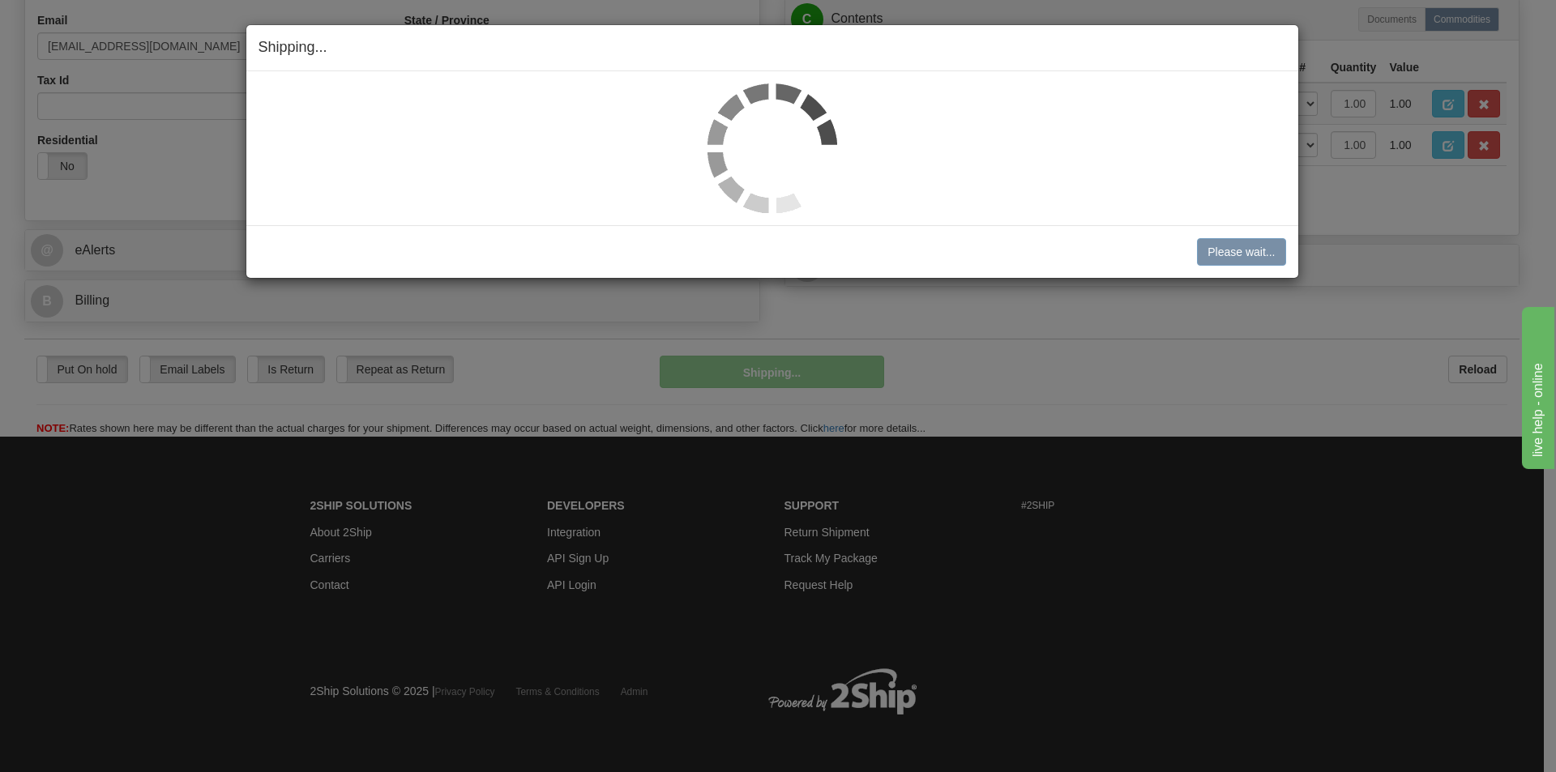
scroll to position [500, 0]
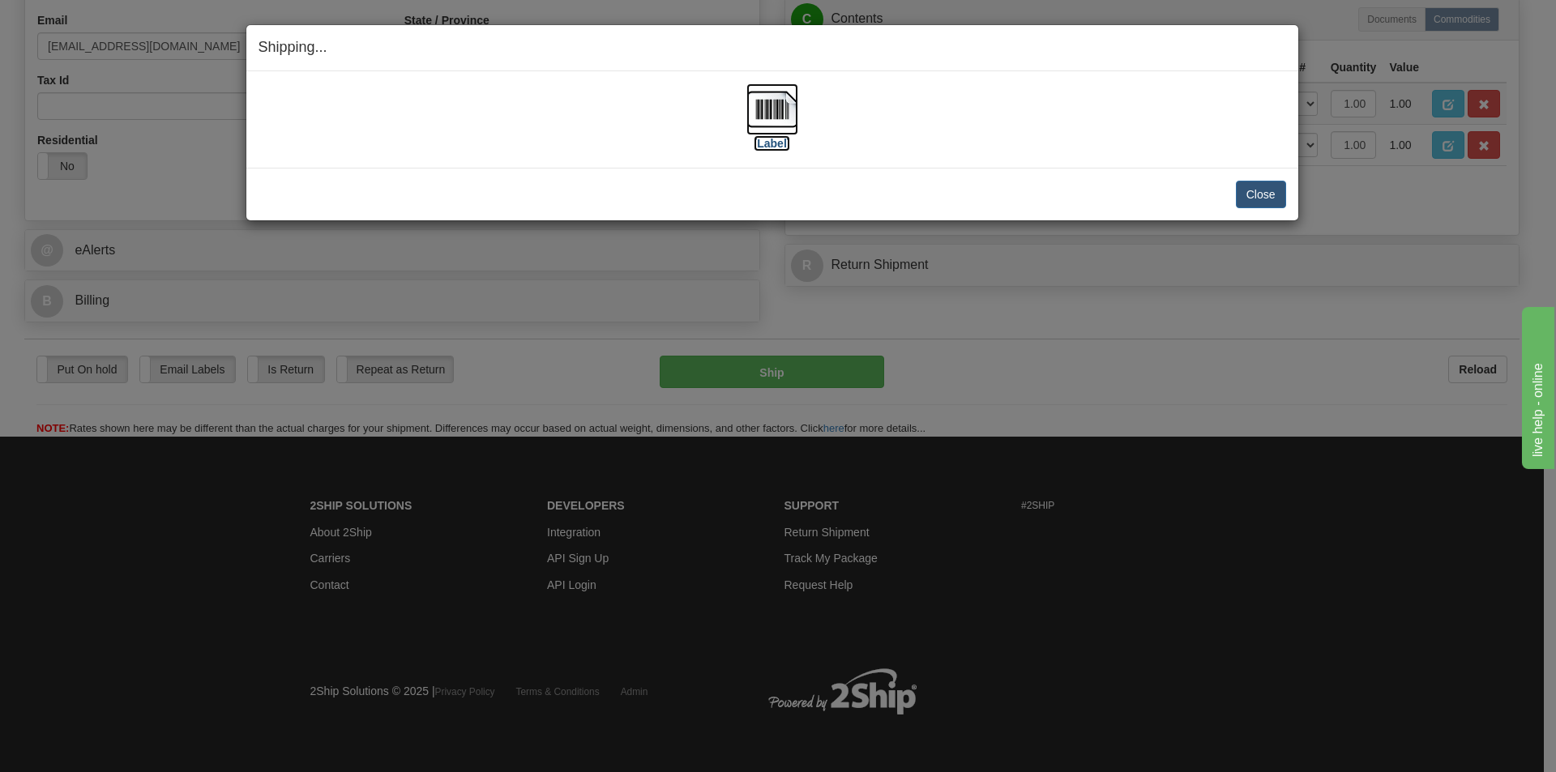
click at [780, 116] on img at bounding box center [773, 109] width 52 height 52
click at [1272, 199] on button "Close" at bounding box center [1261, 195] width 50 height 28
